Goal: Information Seeking & Learning: Learn about a topic

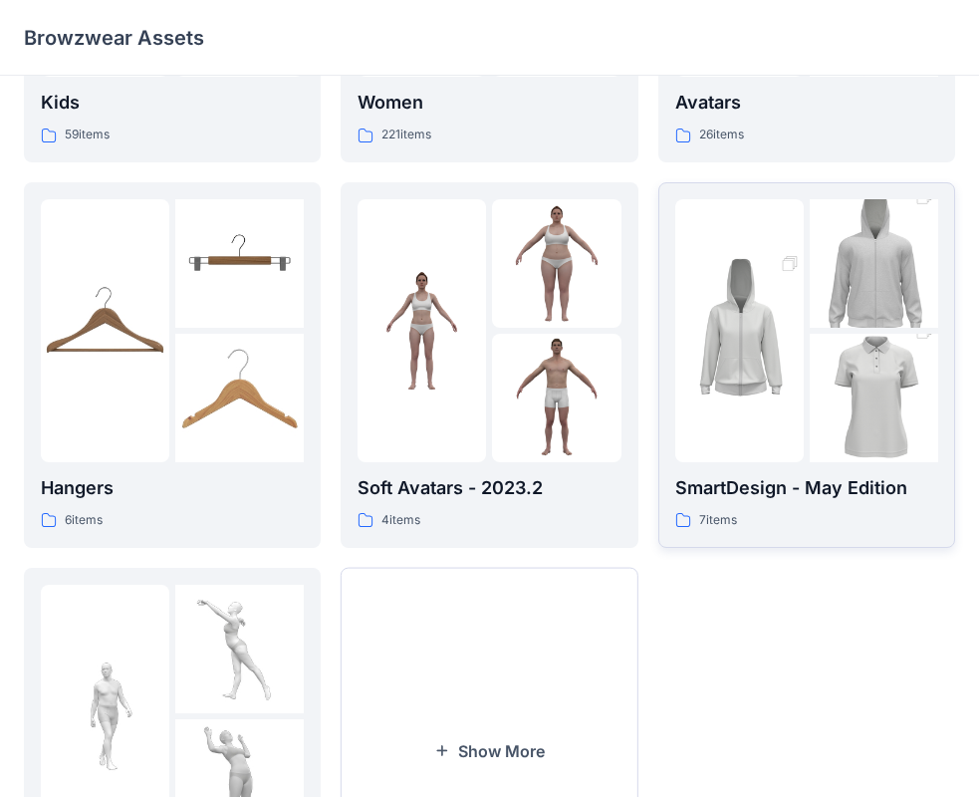
scroll to position [296, 0]
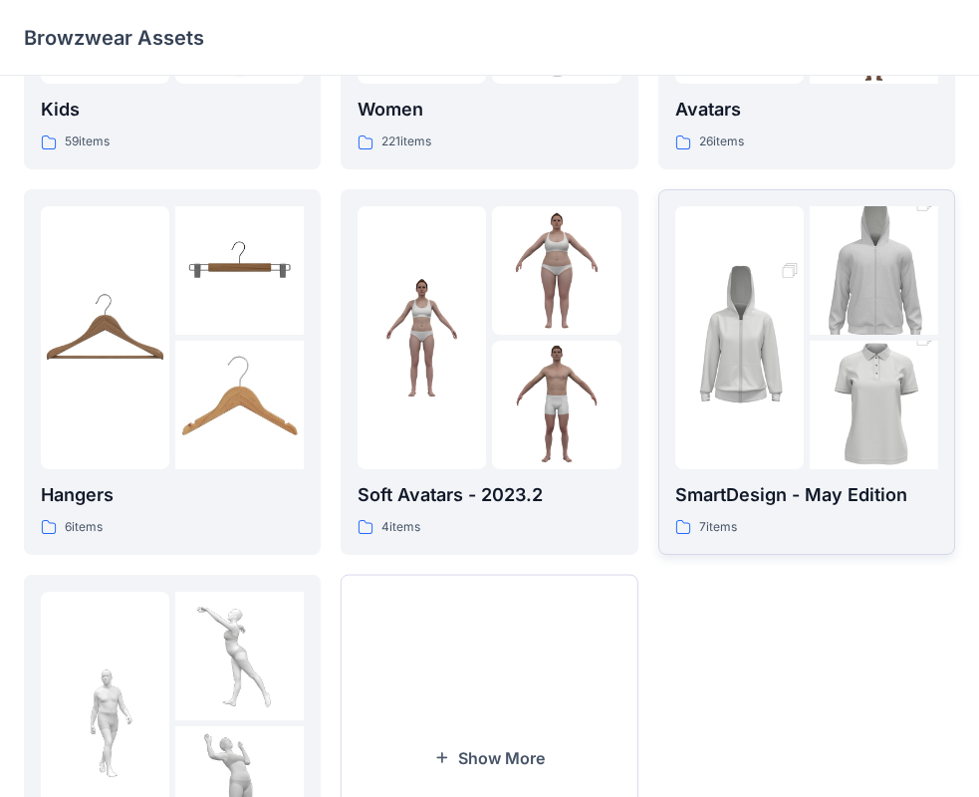
click at [849, 315] on img at bounding box center [874, 270] width 129 height 193
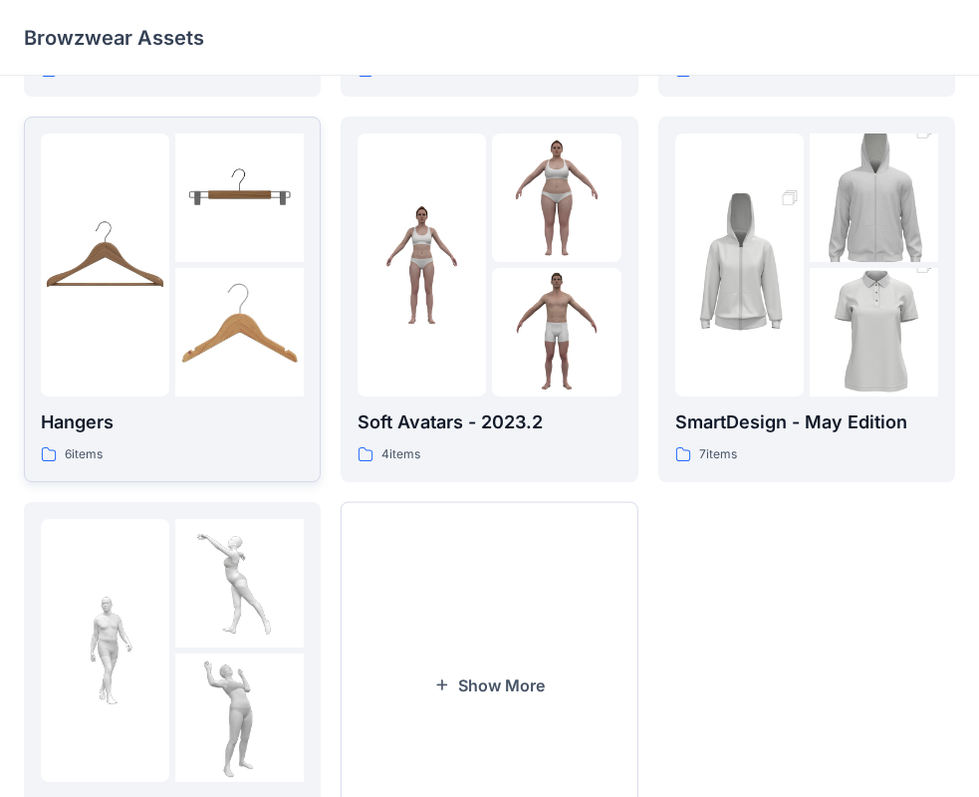
scroll to position [399, 0]
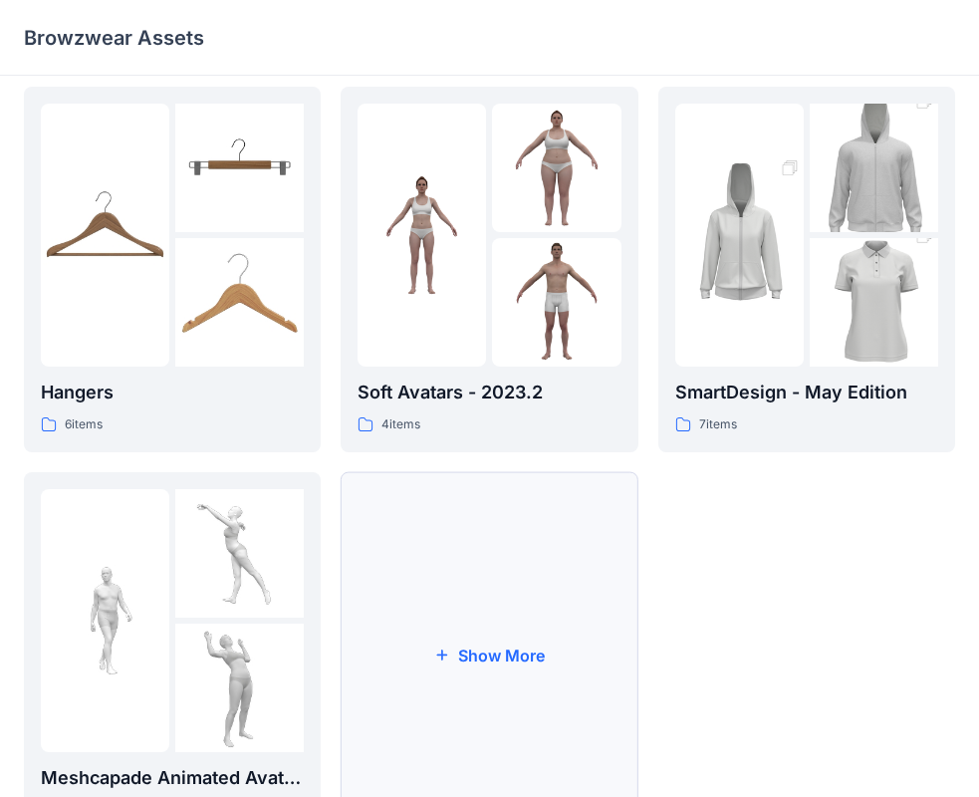
click at [448, 631] on button "Show More" at bounding box center [489, 655] width 297 height 366
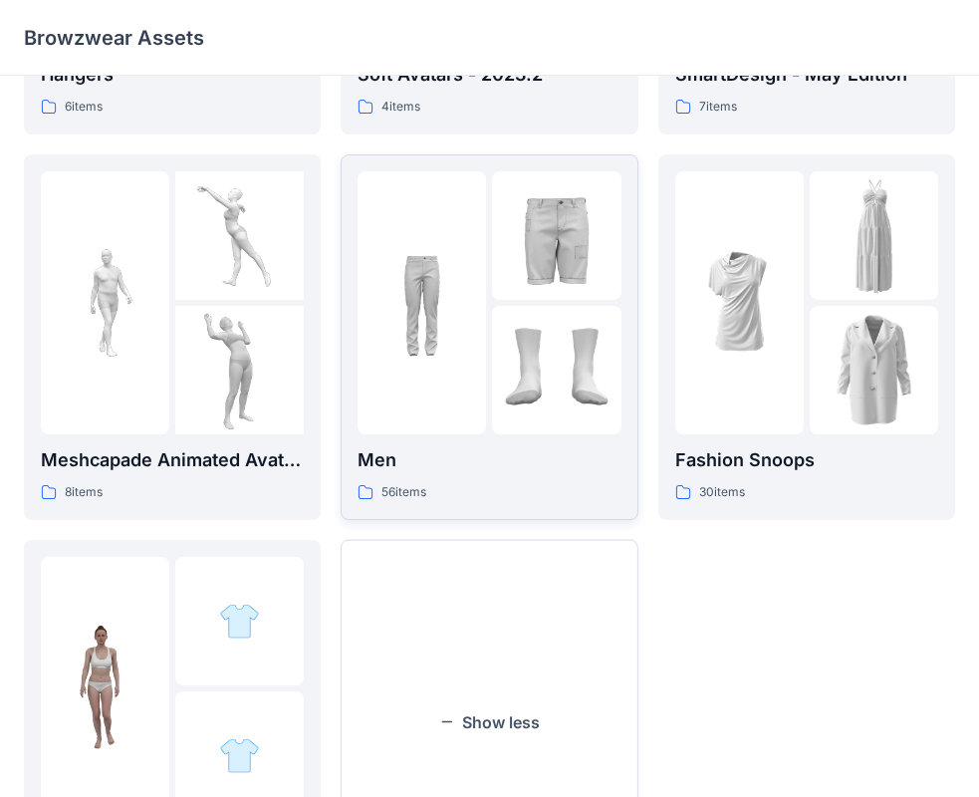
scroll to position [680, 0]
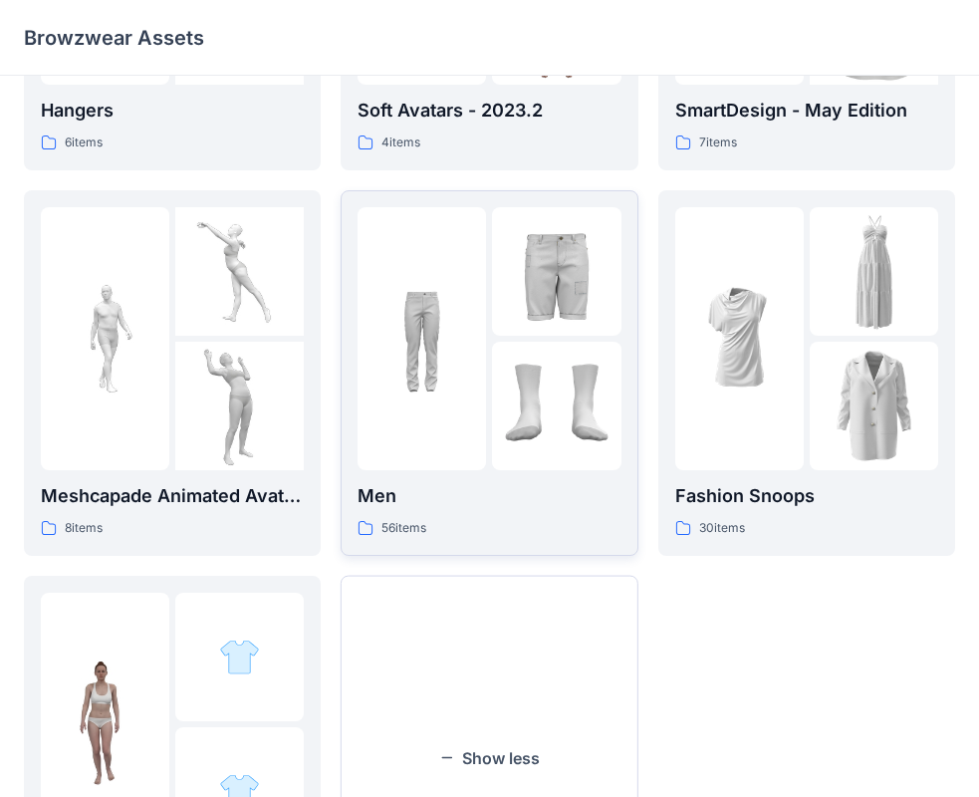
click at [475, 347] on img at bounding box center [422, 338] width 129 height 129
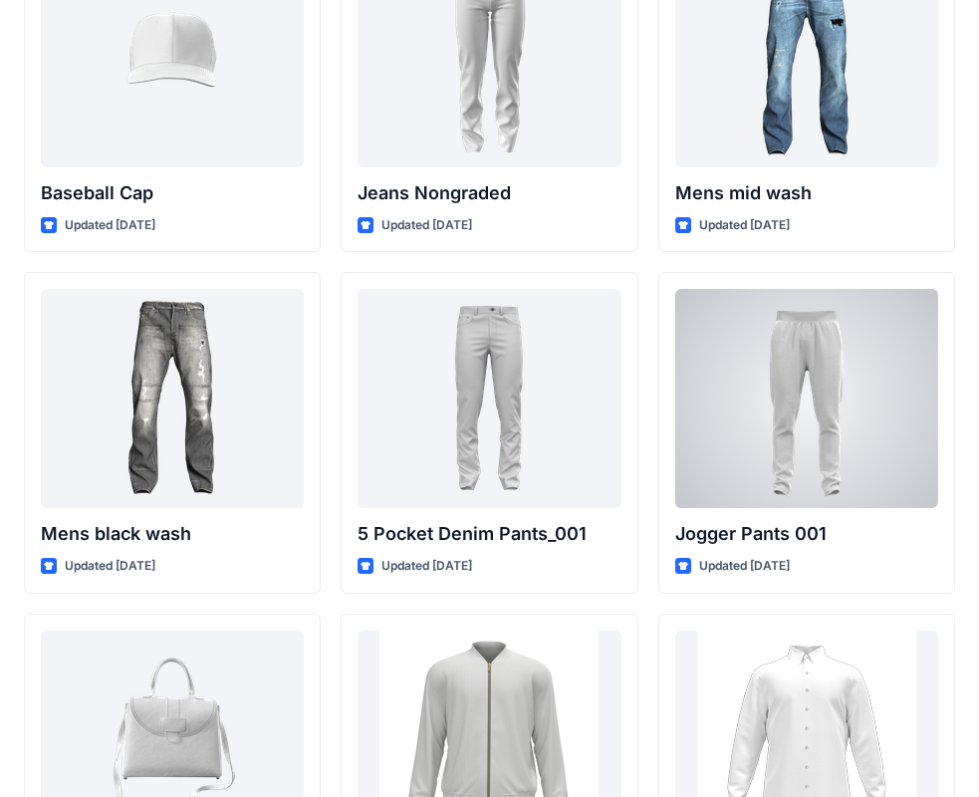
scroll to position [1008, 0]
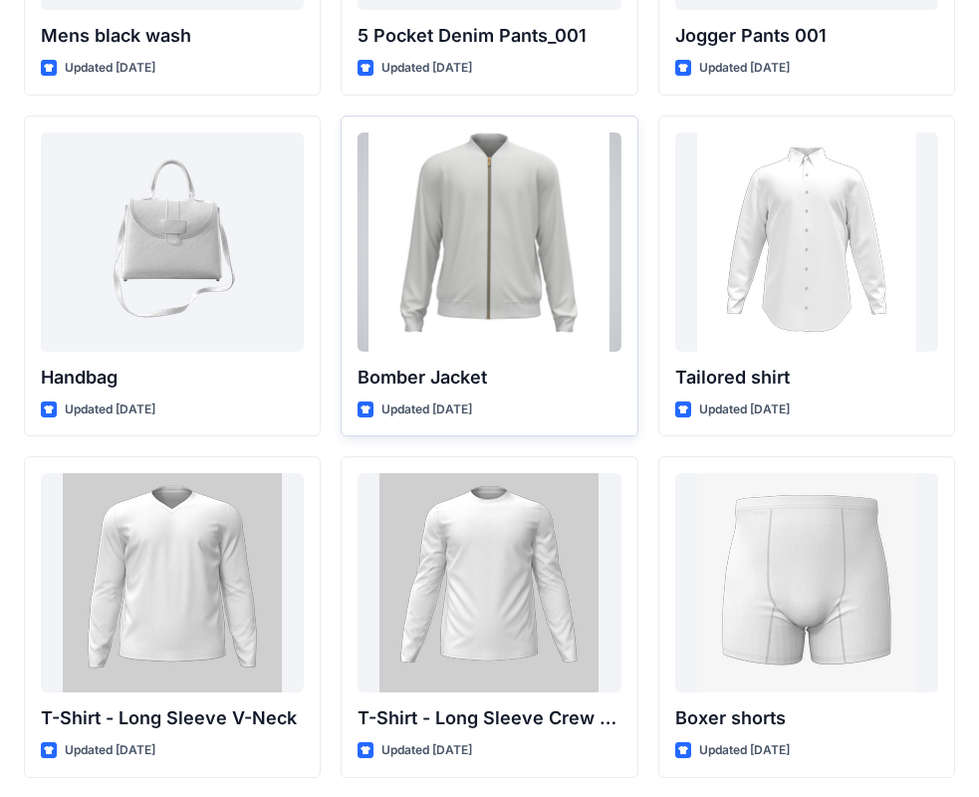
click at [450, 225] on div at bounding box center [489, 242] width 263 height 219
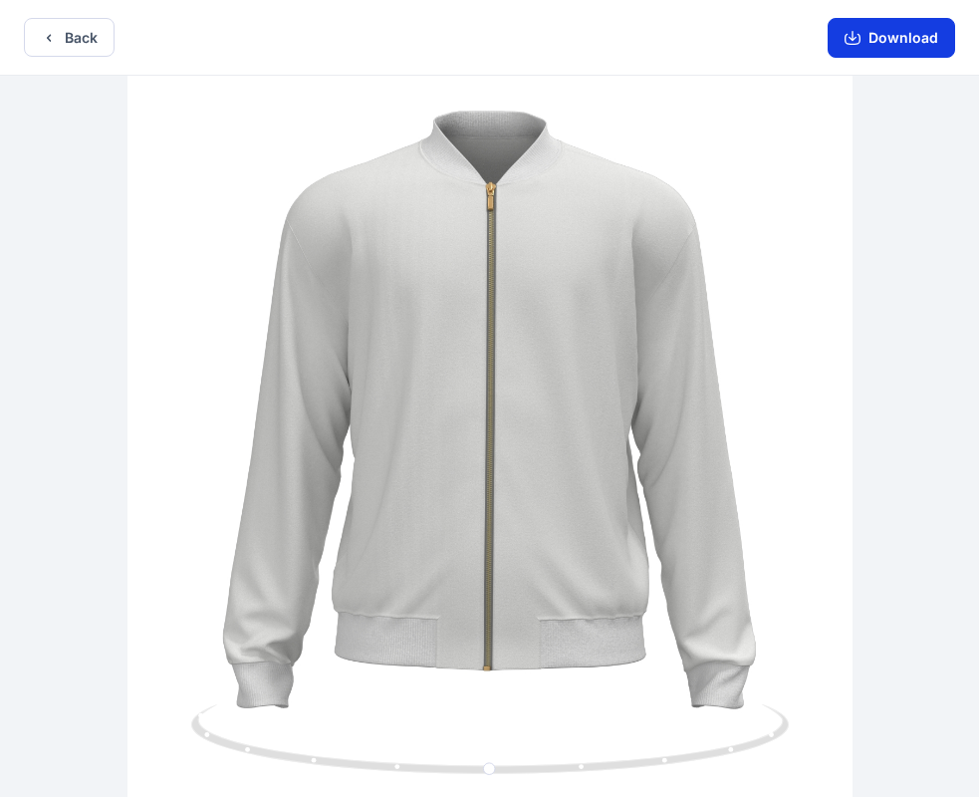
click at [878, 31] on button "Download" at bounding box center [892, 38] width 128 height 40
click at [71, 41] on button "Back" at bounding box center [69, 37] width 91 height 39
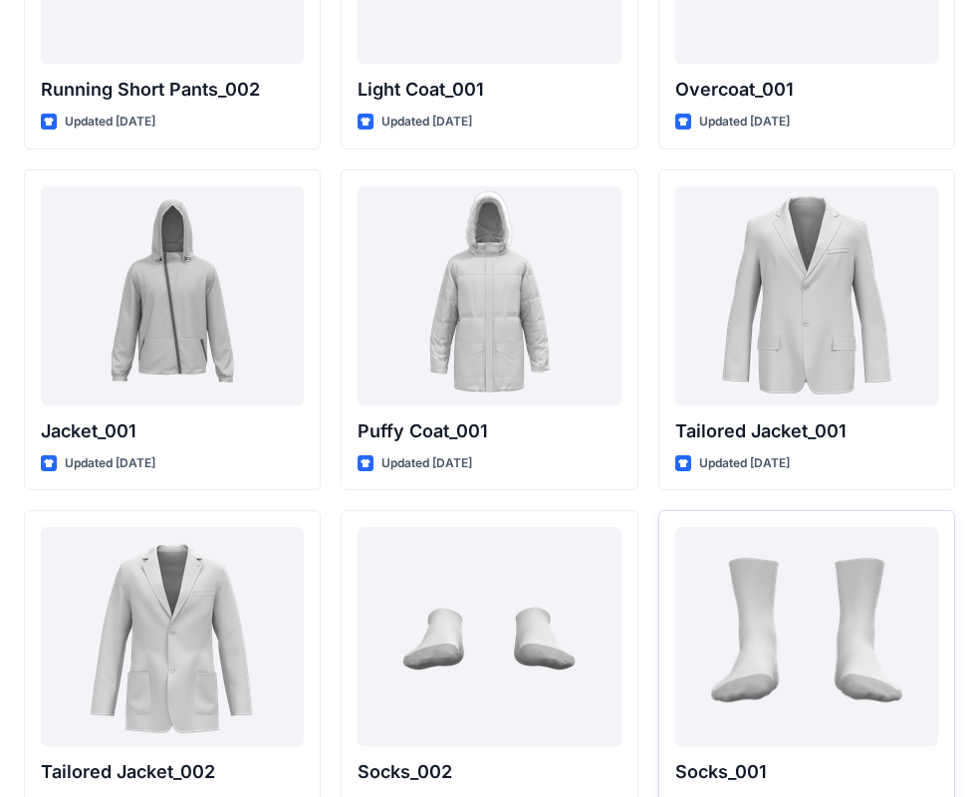
scroll to position [5392, 0]
